Goal: Navigation & Orientation: Understand site structure

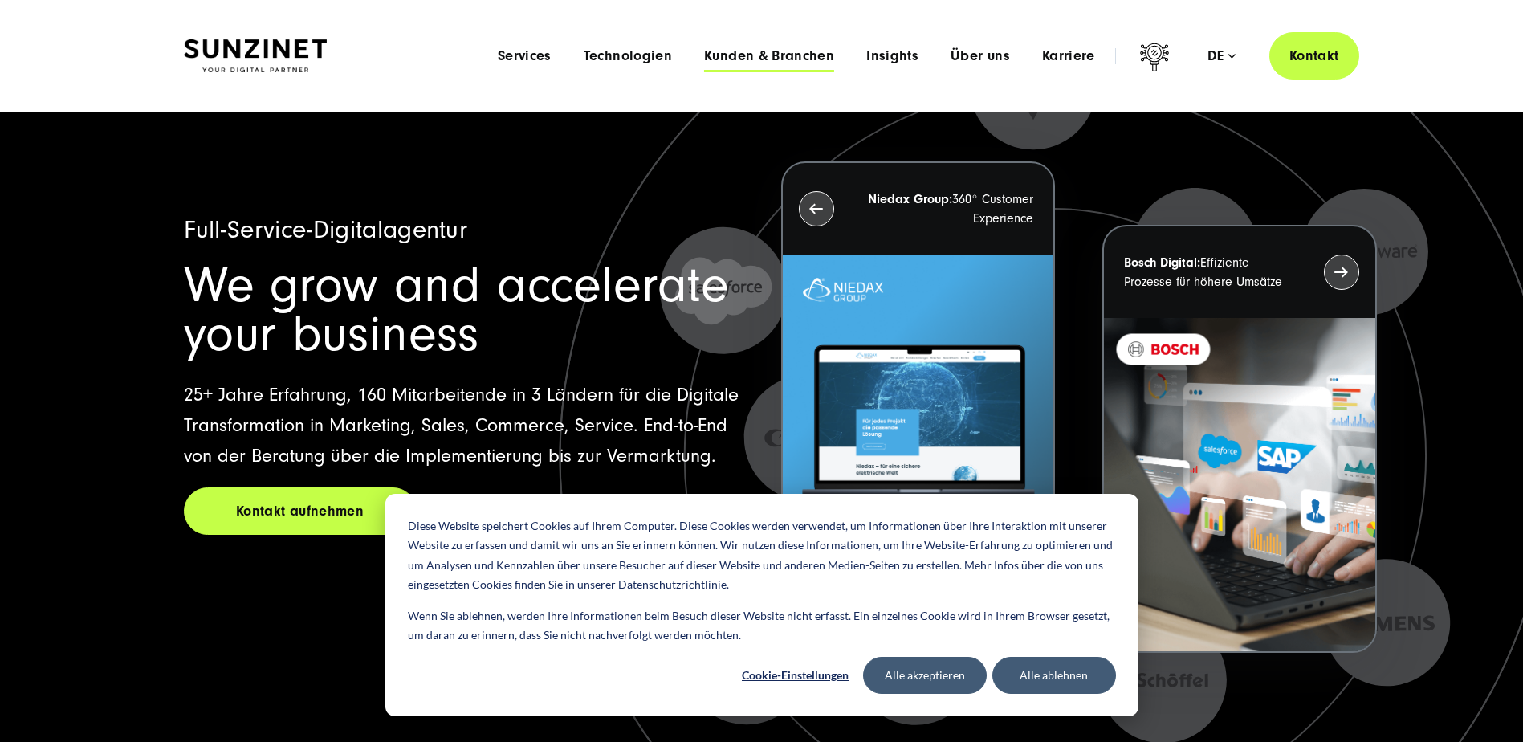
click at [761, 52] on span "Kunden & Branchen" at bounding box center [769, 56] width 130 height 16
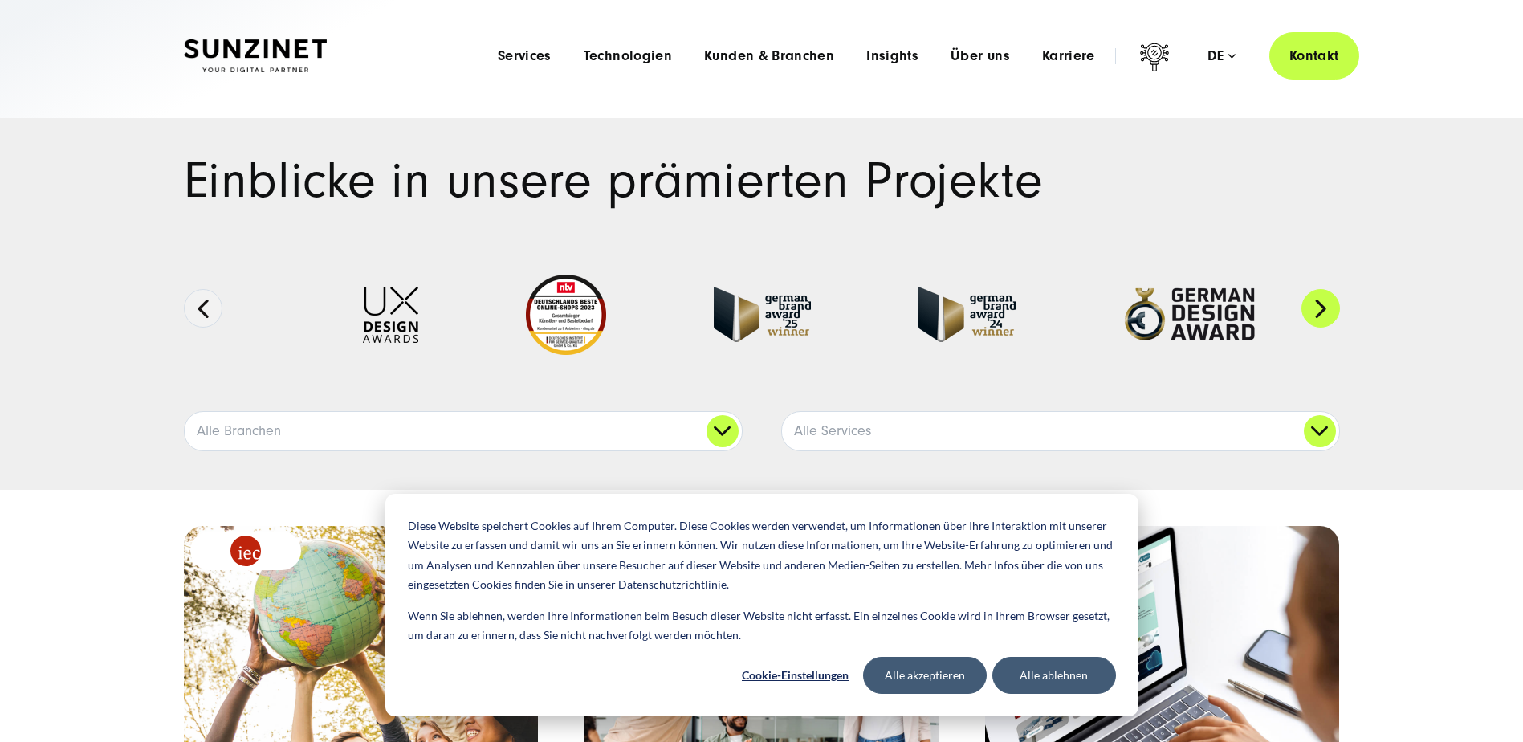
click at [1302, 306] on button "Next" at bounding box center [1321, 308] width 39 height 39
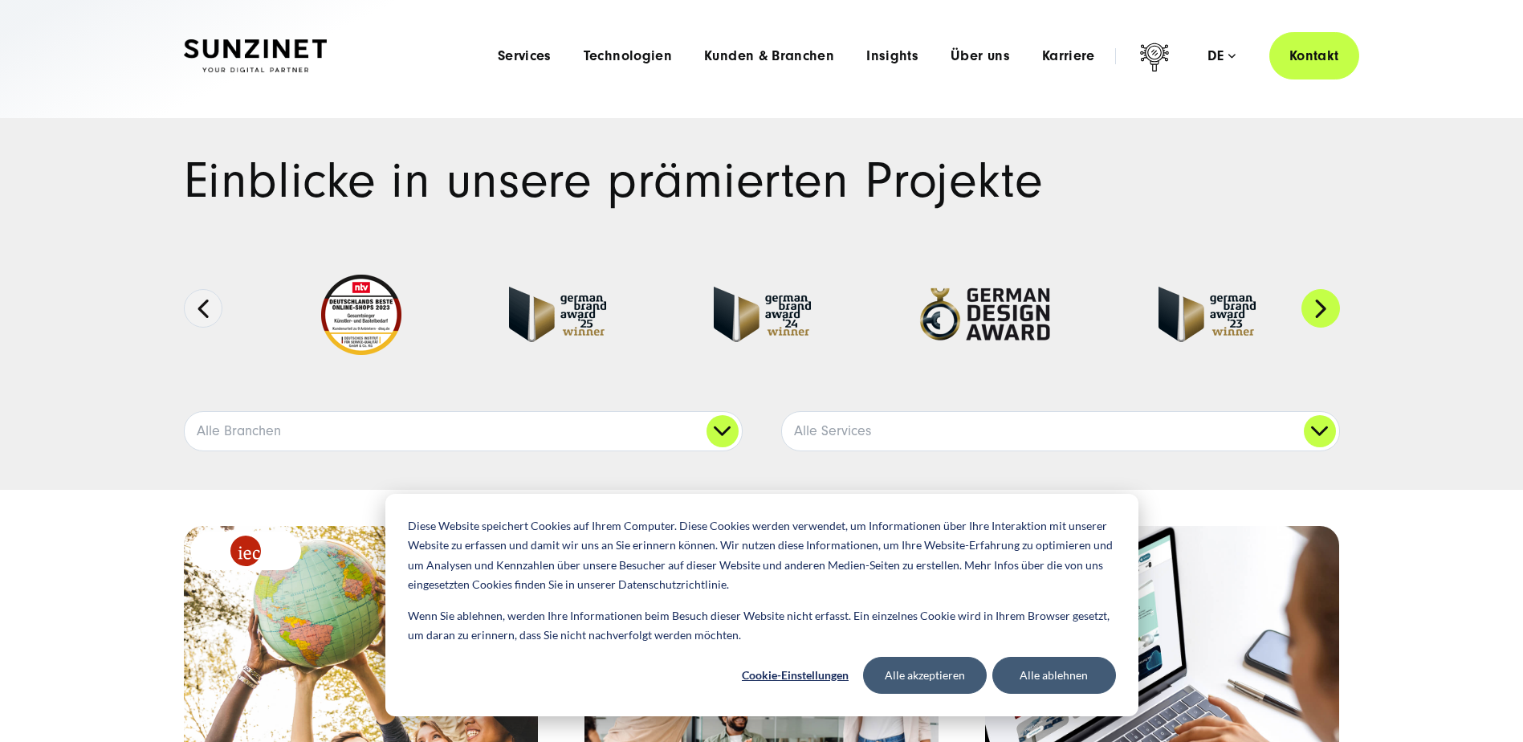
click at [1302, 306] on button "Next" at bounding box center [1321, 308] width 39 height 39
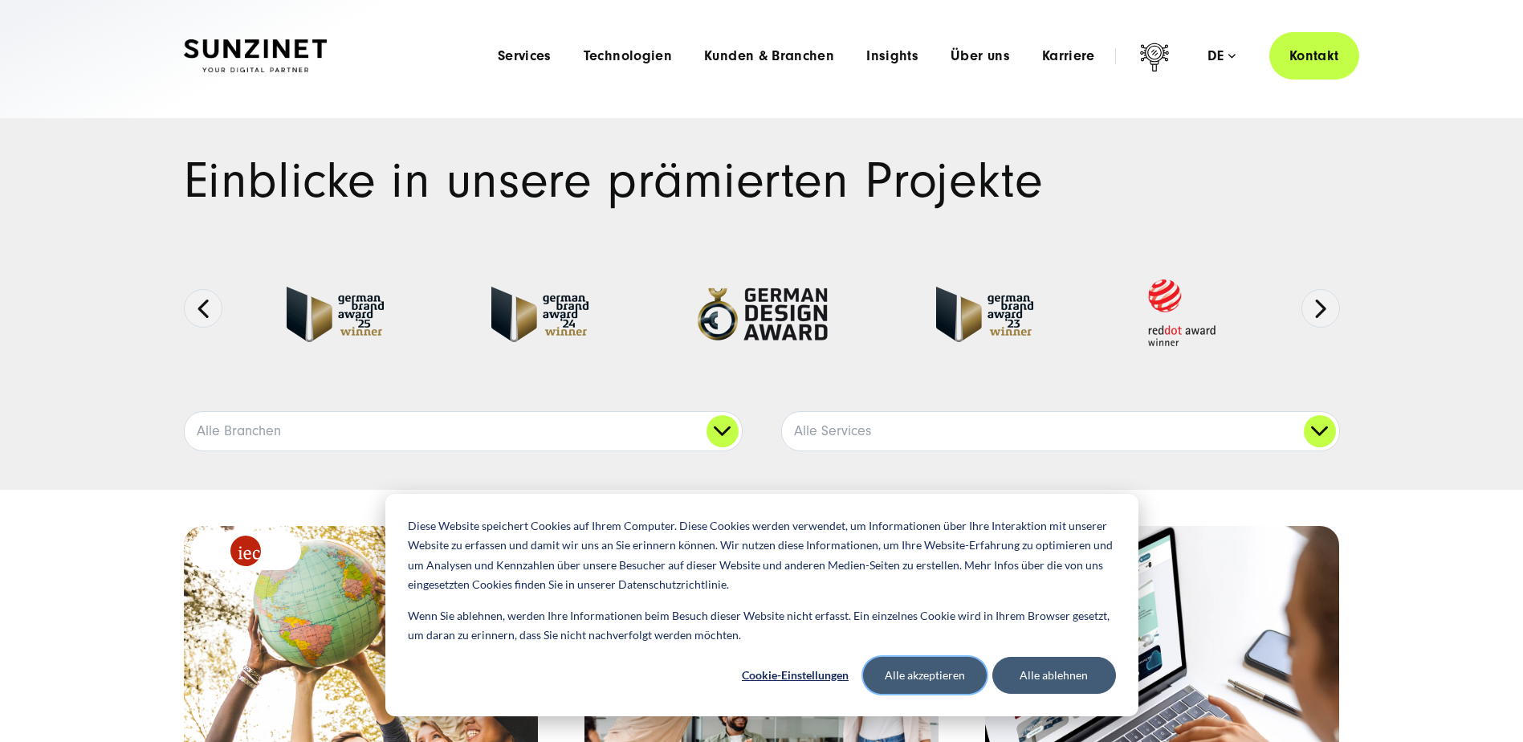
click at [927, 665] on button "Alle akzeptieren" at bounding box center [925, 675] width 124 height 37
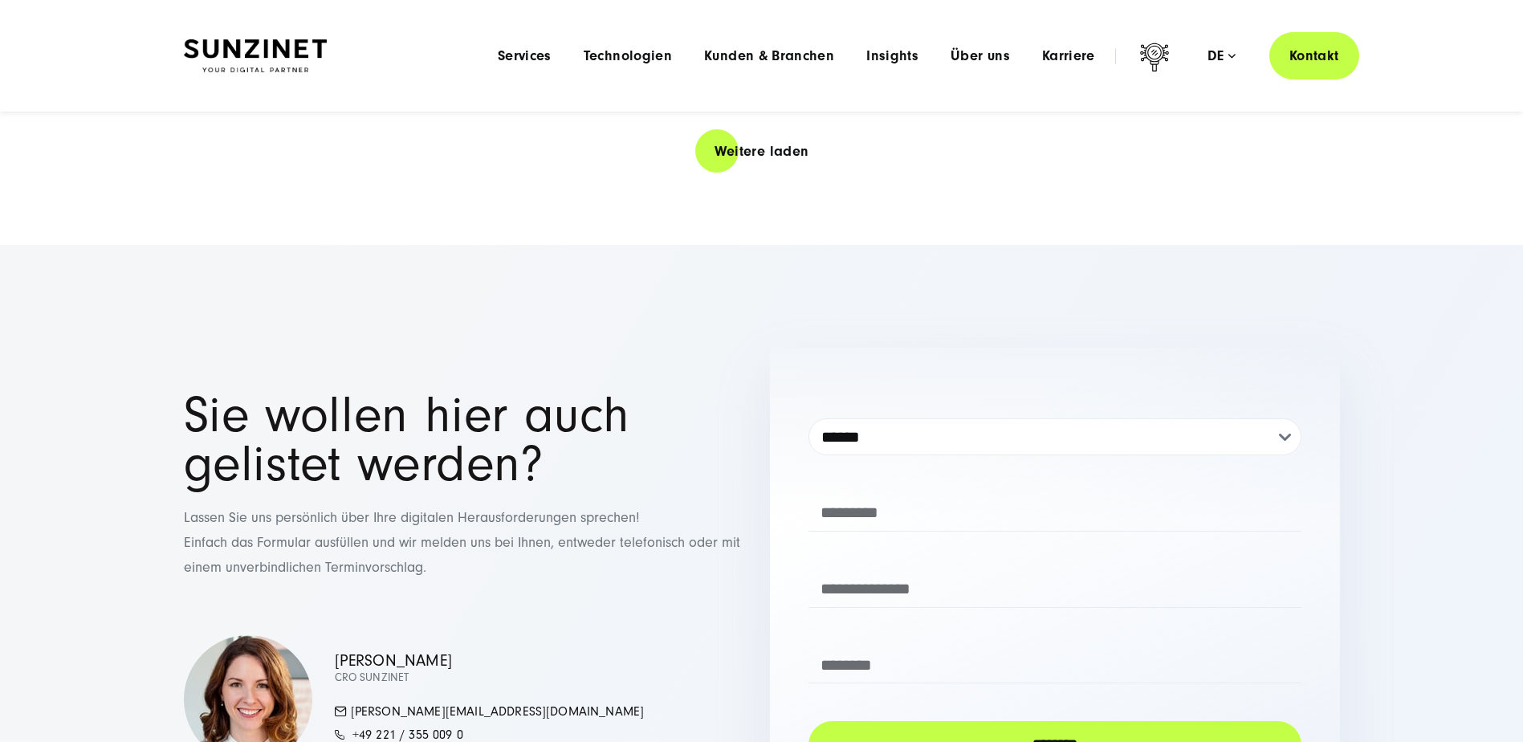
scroll to position [3189, 0]
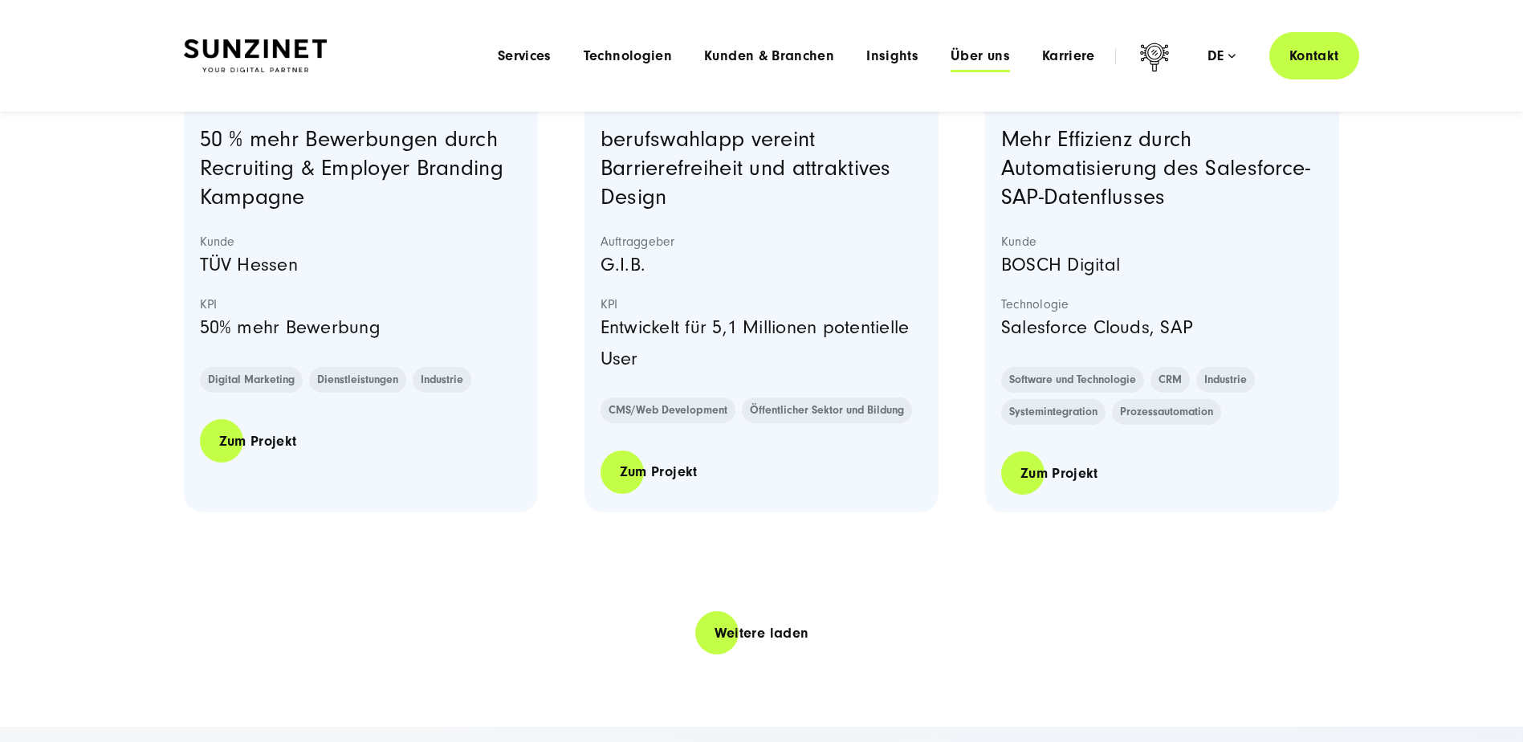
click at [976, 54] on span "Über uns" at bounding box center [980, 56] width 59 height 16
click at [532, 56] on span "Services" at bounding box center [525, 56] width 54 height 16
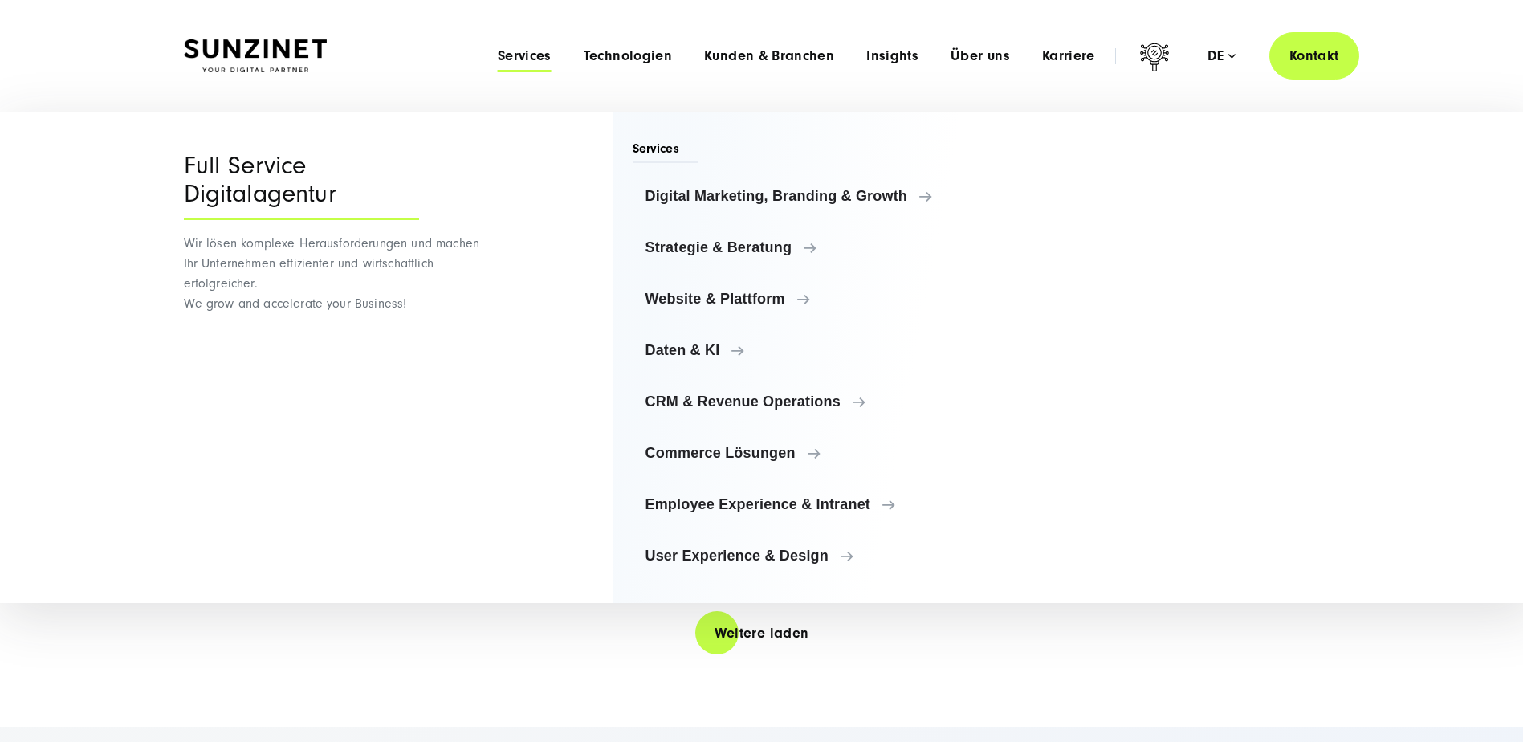
click at [239, 57] on img at bounding box center [255, 56] width 143 height 34
